Goal: Information Seeking & Learning: Find contact information

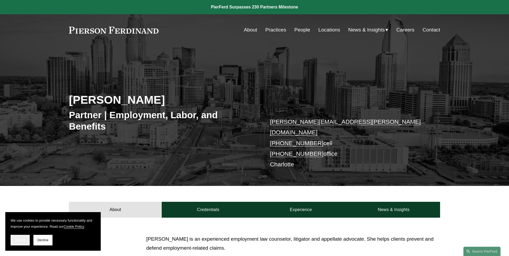
click at [24, 240] on span "Accept" at bounding box center [20, 241] width 10 height 4
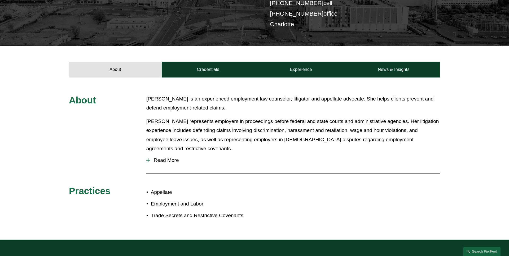
scroll to position [153, 0]
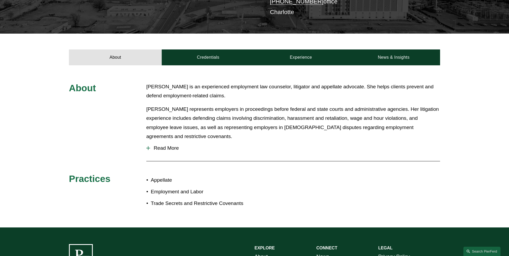
click at [176, 145] on span "Read More" at bounding box center [295, 148] width 290 height 6
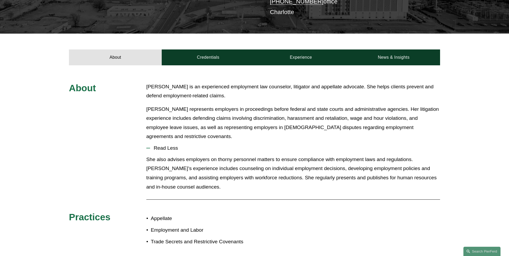
click at [176, 145] on span "Read Less" at bounding box center [295, 148] width 290 height 6
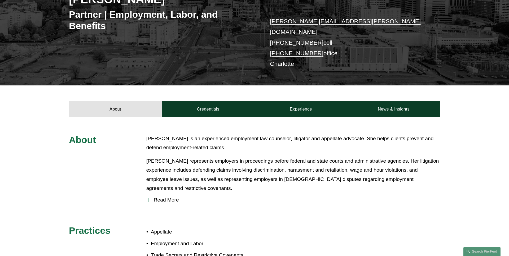
scroll to position [83, 0]
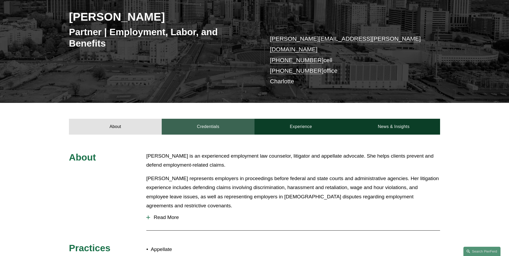
click at [198, 119] on link "Credentials" at bounding box center [208, 127] width 93 height 16
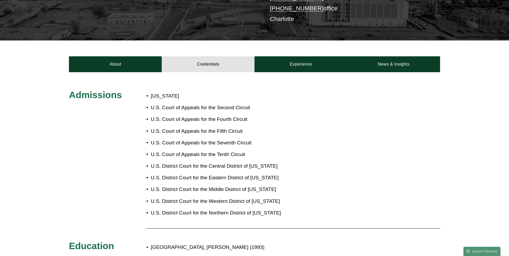
scroll to position [131, 0]
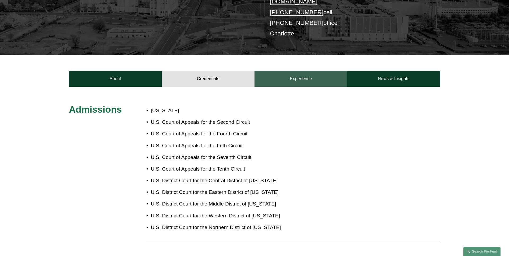
click at [298, 81] on link "Experience" at bounding box center [300, 79] width 93 height 16
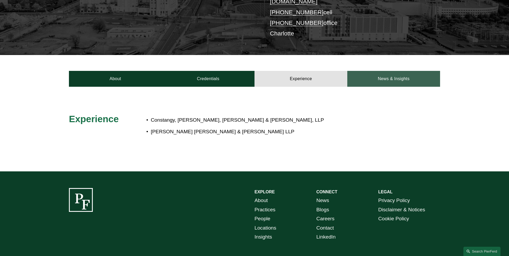
click at [391, 76] on link "News & Insights" at bounding box center [393, 79] width 93 height 16
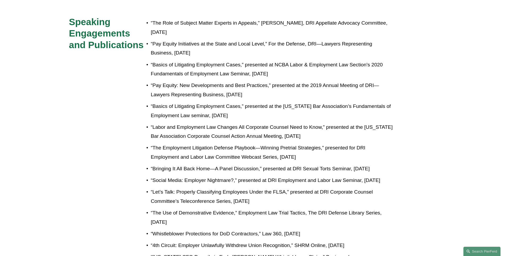
scroll to position [125, 0]
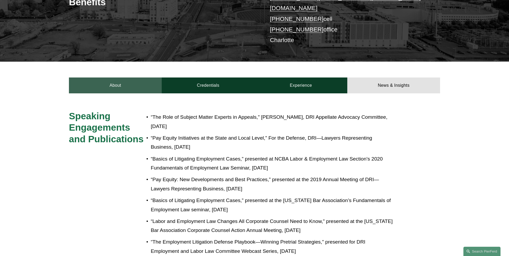
click at [112, 78] on link "About" at bounding box center [115, 86] width 93 height 16
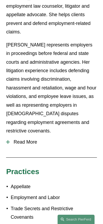
scroll to position [260, 0]
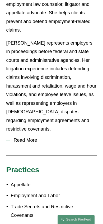
click at [31, 133] on button "Read More" at bounding box center [51, 140] width 91 height 14
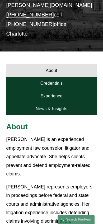
scroll to position [109, 0]
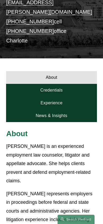
click at [73, 84] on link "Credentials" at bounding box center [51, 90] width 91 height 13
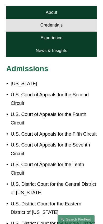
scroll to position [167, 0]
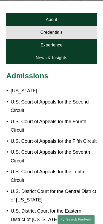
click at [65, 39] on link "Experience" at bounding box center [51, 45] width 91 height 13
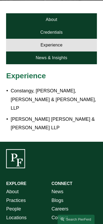
click at [64, 51] on link "News & Insights" at bounding box center [51, 57] width 91 height 13
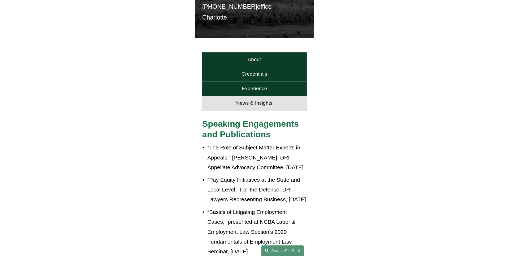
scroll to position [0, 0]
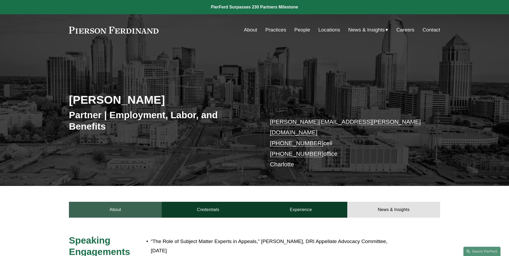
click at [119, 203] on link "About" at bounding box center [115, 210] width 93 height 16
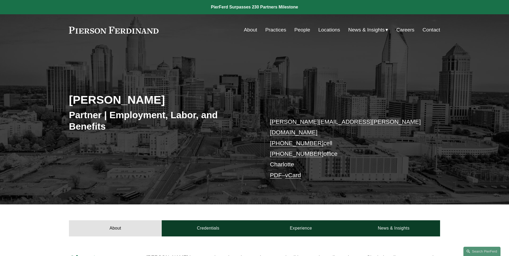
click at [293, 172] on link "vCard" at bounding box center [293, 175] width 16 height 7
click at [277, 172] on link "PDF" at bounding box center [276, 175] width 12 height 7
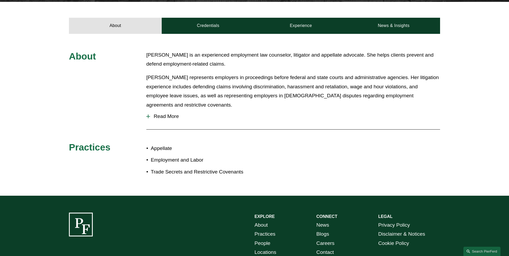
scroll to position [222, 0]
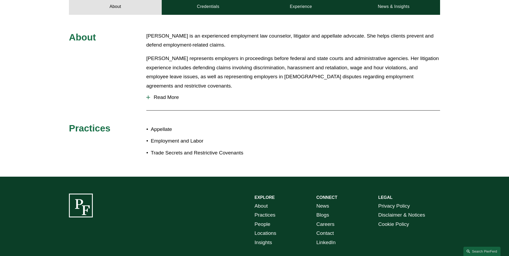
click at [172, 95] on span "Read More" at bounding box center [295, 98] width 290 height 6
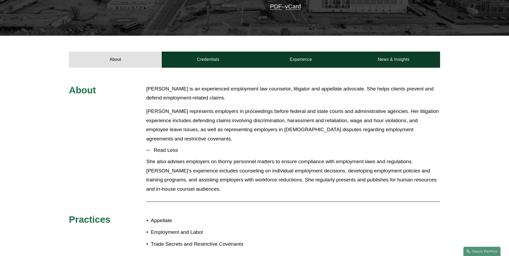
scroll to position [123, 0]
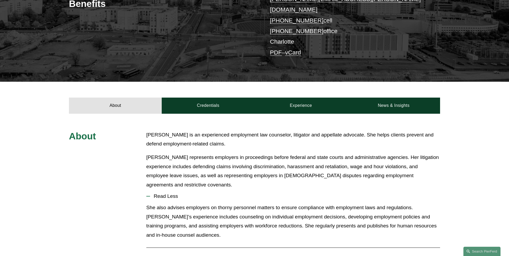
click at [204, 114] on div "About Jill is an experienced employment law counselor, litigator and appellate …" at bounding box center [254, 214] width 509 height 201
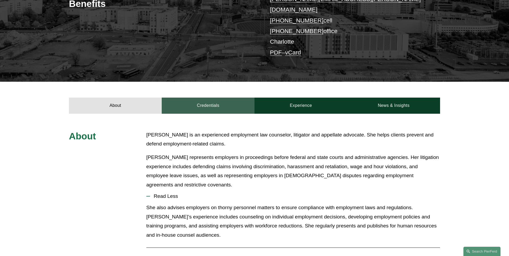
click at [204, 102] on link "Credentials" at bounding box center [208, 106] width 93 height 16
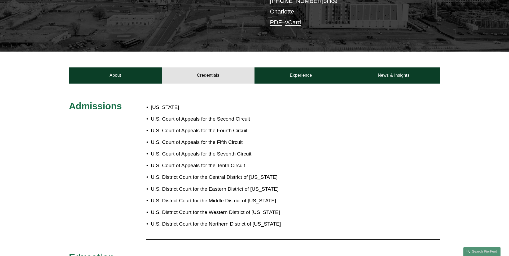
scroll to position [118, 0]
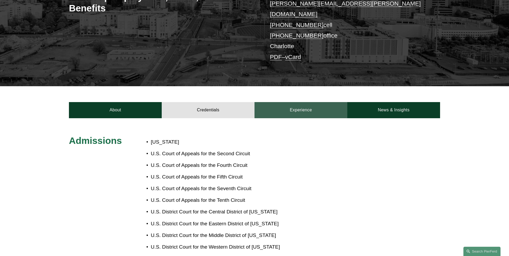
click at [291, 104] on link "Experience" at bounding box center [300, 110] width 93 height 16
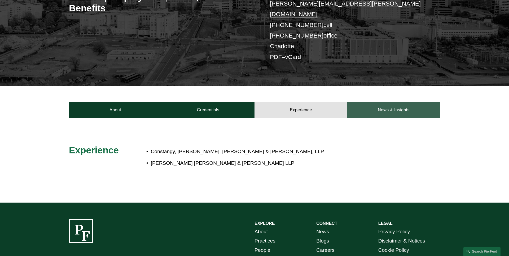
click at [374, 103] on link "News & Insights" at bounding box center [393, 110] width 93 height 16
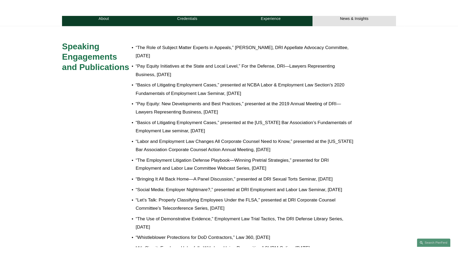
scroll to position [0, 0]
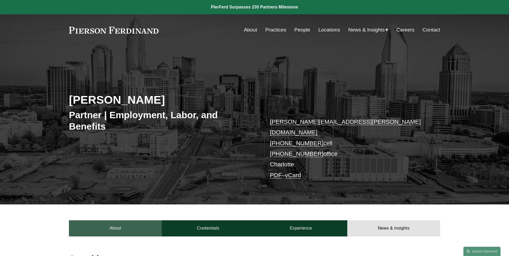
click at [118, 221] on link "About" at bounding box center [115, 229] width 93 height 16
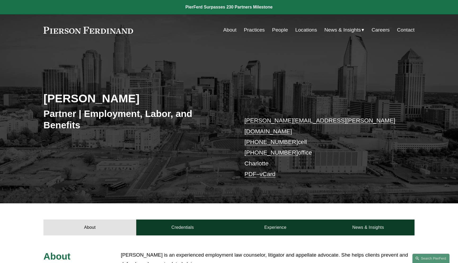
click at [411, 91] on div "Jill S. Stricklin Partner | Employment, Labor, and Benefits jill.stricklin@pier…" at bounding box center [229, 132] width 458 height 144
drag, startPoint x: 133, startPoint y: 103, endPoint x: 29, endPoint y: 103, distance: 103.9
click at [32, 103] on div "Jill S. Stricklin Partner | Employment, Labor, and Benefits jill.stricklin@pier…" at bounding box center [229, 132] width 458 height 144
copy h2 "[PERSON_NAME]"
click at [29, 103] on div "Jill S. Stricklin Partner | Employment, Labor, and Benefits jill.stricklin@pier…" at bounding box center [229, 132] width 458 height 144
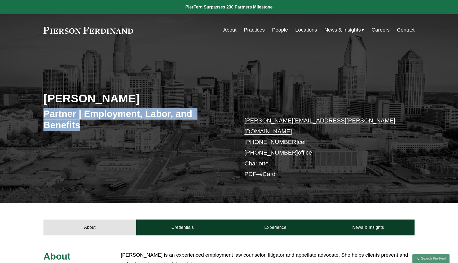
drag, startPoint x: 83, startPoint y: 124, endPoint x: 29, endPoint y: 116, distance: 54.6
click at [29, 116] on div "Jill S. Stricklin Partner | Employment, Labor, and Benefits jill.stricklin@pier…" at bounding box center [229, 132] width 458 height 144
copy h3 "Partner | Employment, Labor, and Benefits"
click at [29, 116] on div "Jill S. Stricklin Partner | Employment, Labor, and Benefits jill.stricklin@pier…" at bounding box center [229, 132] width 458 height 144
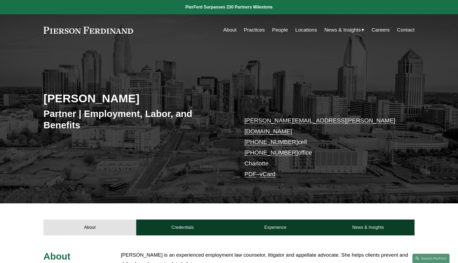
click at [258, 150] on p "jill.stricklin@pierferd.com +1.336.682.4909 cell +1.336.800.5955 office Charlot…" at bounding box center [321, 147] width 154 height 64
copy p "Charlotte"
click at [298, 154] on p "jill.stricklin@pierferd.com +1.336.682.4909 cell +1.336.800.5955 office Charlot…" at bounding box center [321, 147] width 154 height 64
click at [250, 94] on div "Jill S. Stricklin Partner | Employment, Labor, and Benefits jill.stricklin@pier…" at bounding box center [229, 132] width 458 height 144
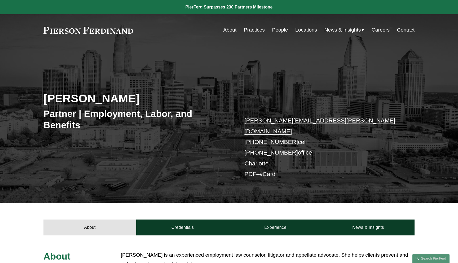
click at [276, 28] on link "People" at bounding box center [280, 30] width 16 height 10
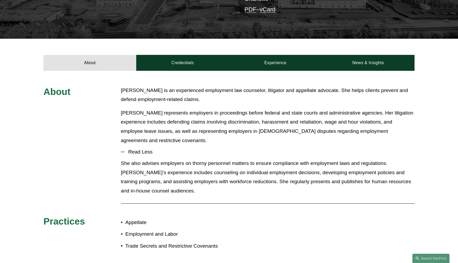
scroll to position [157, 0]
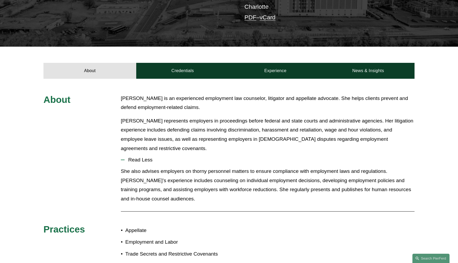
click at [134, 157] on span "Read Less" at bounding box center [270, 160] width 290 height 6
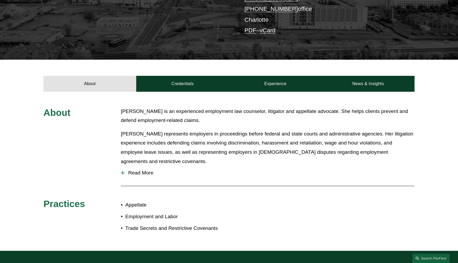
scroll to position [0, 0]
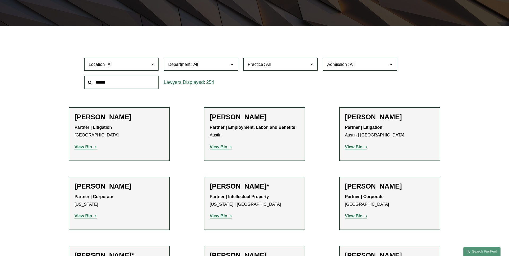
scroll to position [139, 0]
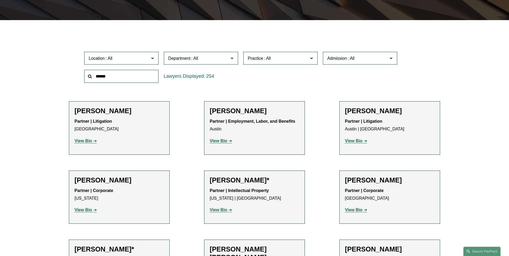
click at [124, 60] on span "Location" at bounding box center [119, 58] width 61 height 7
click at [0, 0] on link "Charlotte" at bounding box center [0, 0] width 0 height 0
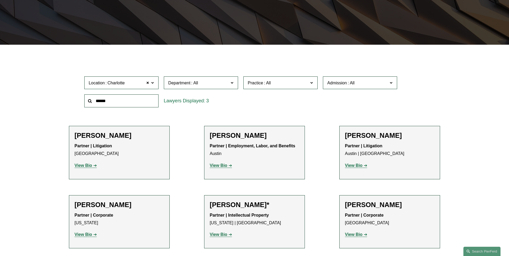
scroll to position [106, 0]
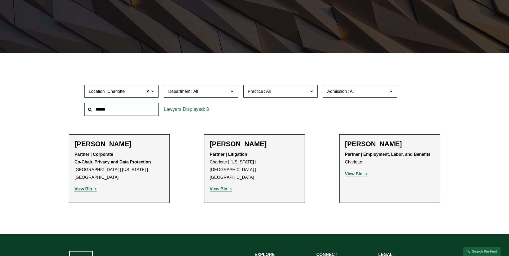
click at [211, 94] on span "Department" at bounding box center [198, 91] width 61 height 7
click at [0, 0] on link "Employment, Labor, and Benefits" at bounding box center [0, 0] width 0 height 0
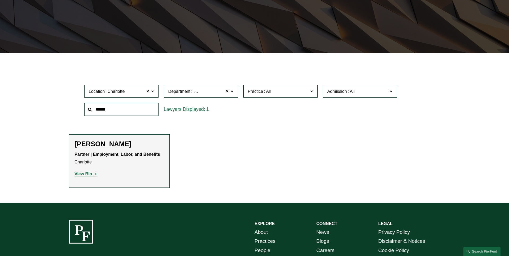
click at [232, 92] on span at bounding box center [232, 91] width 3 height 7
click at [0, 0] on link "Litigation" at bounding box center [0, 0] width 0 height 0
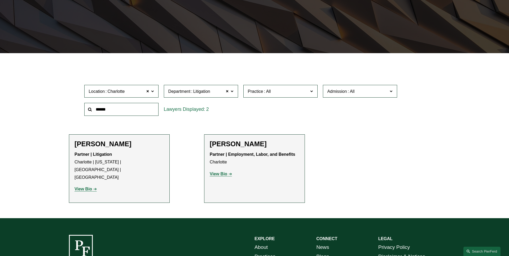
click at [280, 92] on span "Practice" at bounding box center [278, 91] width 61 height 7
click at [0, 0] on link "Appellate" at bounding box center [0, 0] width 0 height 0
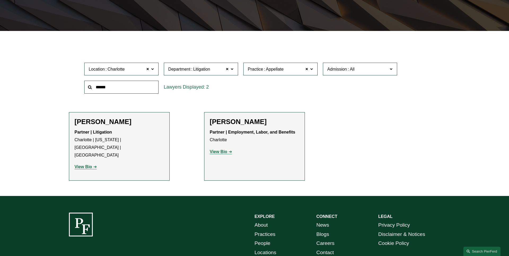
scroll to position [136, 0]
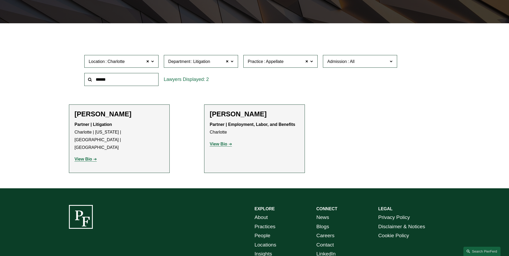
click at [313, 64] on label "Practice Appellate" at bounding box center [280, 61] width 74 height 13
click at [0, 0] on link "Employment and Labor" at bounding box center [0, 0] width 0 height 0
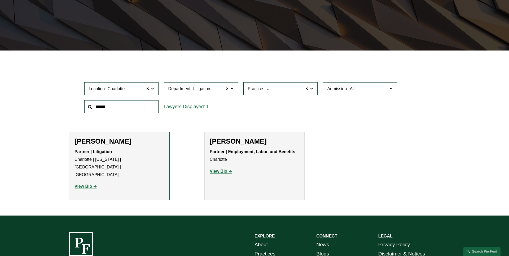
scroll to position [106, 0]
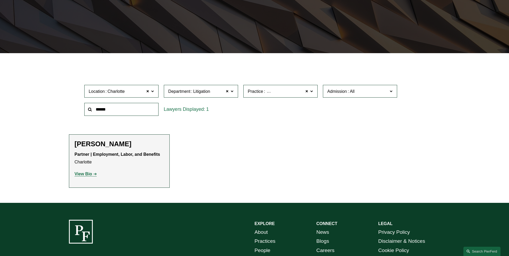
click at [314, 92] on label "Practice Employment and Labor" at bounding box center [280, 91] width 74 height 13
click at [0, 0] on link "Trade Secrets and Restrictive Covenants" at bounding box center [0, 0] width 0 height 0
click at [381, 89] on span "Admission" at bounding box center [357, 91] width 61 height 7
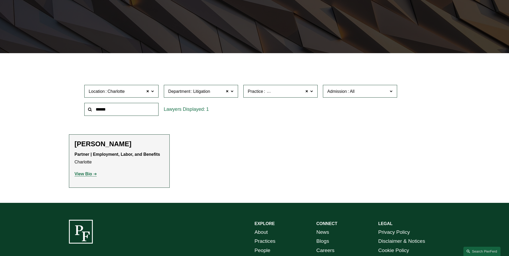
click at [0, 0] on link "[US_STATE]" at bounding box center [0, 0] width 0 height 0
click at [306, 91] on span at bounding box center [306, 91] width 3 height 7
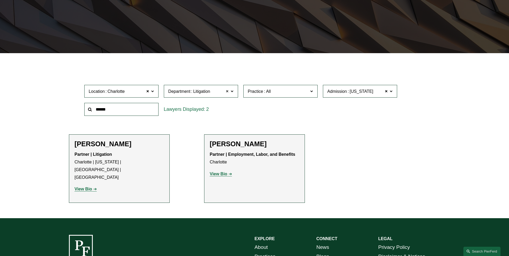
click at [227, 92] on span at bounding box center [227, 91] width 3 height 7
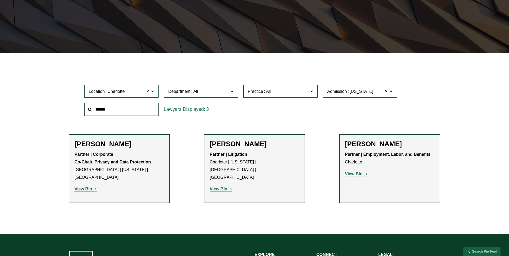
click at [147, 90] on span at bounding box center [147, 91] width 3 height 7
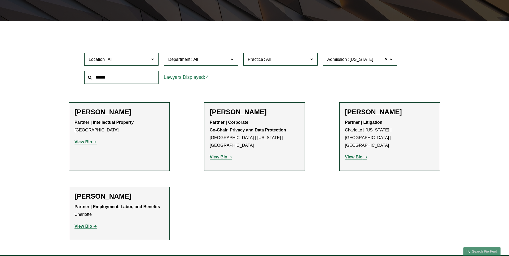
scroll to position [137, 0]
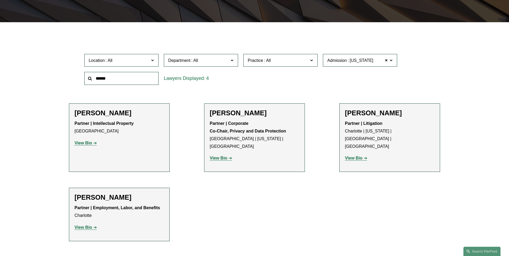
click at [190, 60] on span "Department" at bounding box center [179, 60] width 22 height 5
click at [0, 0] on link "Employment, Labor, and Benefits" at bounding box center [0, 0] width 0 height 0
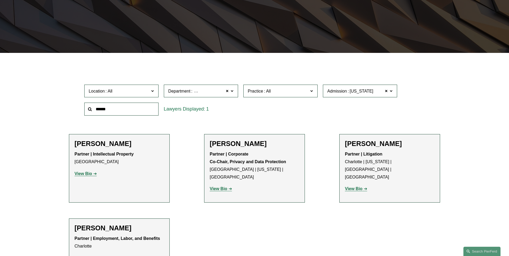
scroll to position [106, 0]
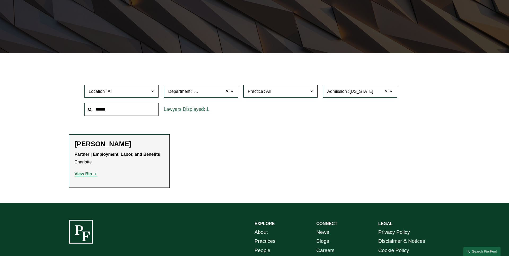
click at [387, 92] on span at bounding box center [386, 91] width 3 height 7
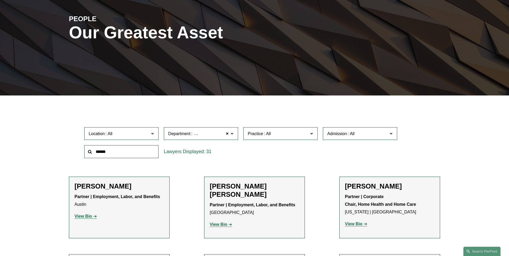
scroll to position [75, 0]
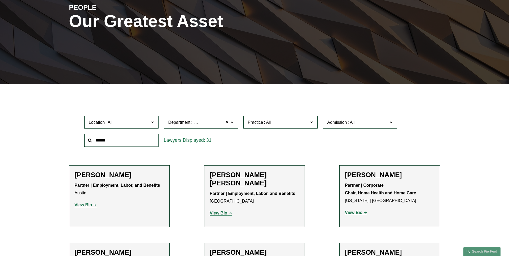
click at [233, 126] on label "Department Employment, Labor, and Benefits" at bounding box center [201, 122] width 74 height 13
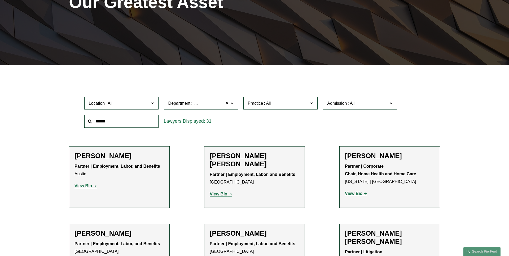
scroll to position [103, 0]
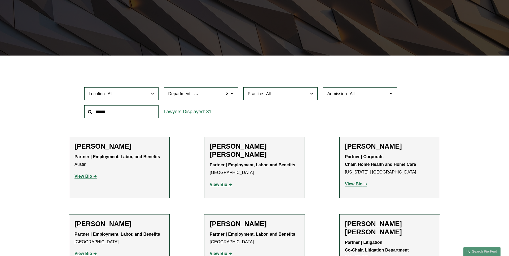
click at [0, 0] on link "Litigation" at bounding box center [0, 0] width 0 height 0
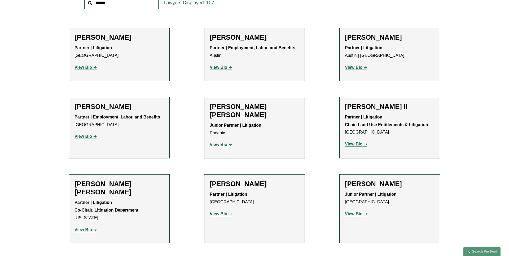
scroll to position [145, 0]
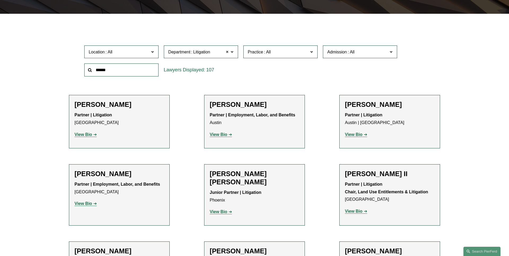
click at [227, 52] on span at bounding box center [227, 51] width 3 height 7
